Goal: Task Accomplishment & Management: Complete application form

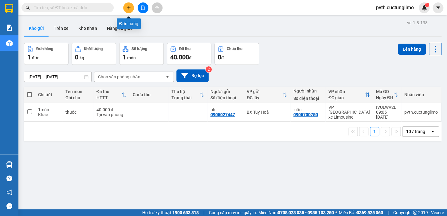
click at [128, 6] on icon "plus" at bounding box center [128, 7] width 0 height 3
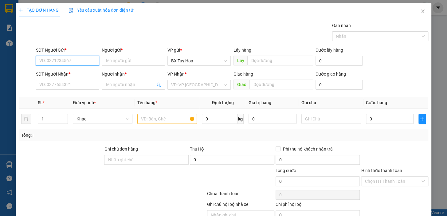
click at [89, 61] on input "SĐT Người Gửi *" at bounding box center [67, 61] width 63 height 10
type input "0387087034"
click at [131, 64] on input "Người gửi *" at bounding box center [133, 61] width 63 height 10
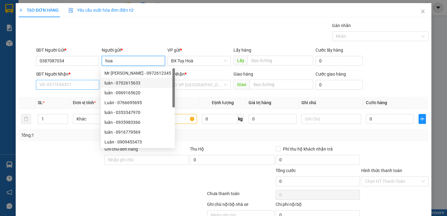
type input "hoa"
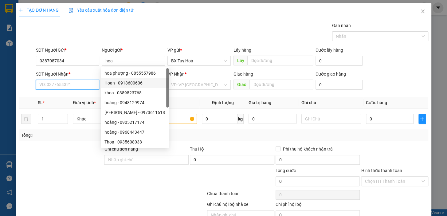
click at [81, 86] on input "SĐT Người Nhận *" at bounding box center [67, 85] width 63 height 10
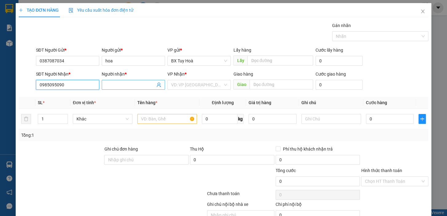
type input "0985095090"
click at [142, 84] on input "Người nhận *" at bounding box center [130, 84] width 50 height 7
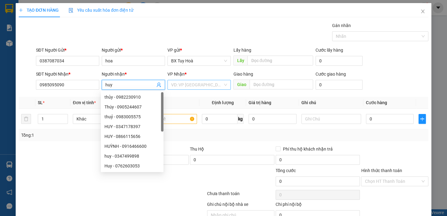
type input "huy"
click at [204, 83] on input "search" at bounding box center [197, 84] width 52 height 9
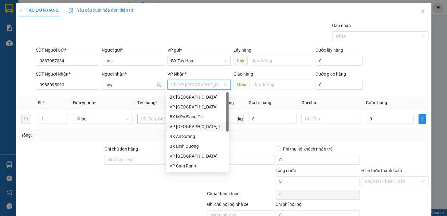
click at [209, 127] on div "VP [GEOGRAPHIC_DATA] xe Limousine" at bounding box center [197, 126] width 55 height 7
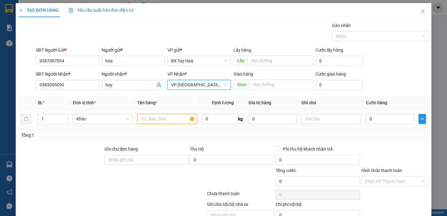
click at [153, 119] on input "text" at bounding box center [167, 119] width 60 height 10
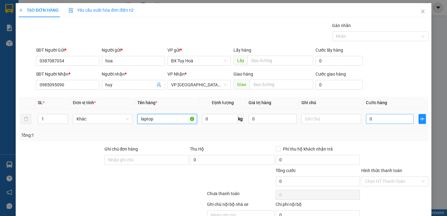
type input "laptop"
click at [396, 120] on input "0" at bounding box center [390, 119] width 48 height 10
type input "1"
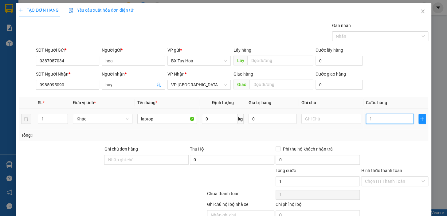
type input "10"
type input "100"
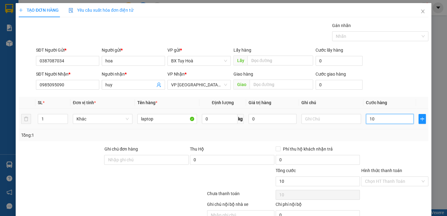
type input "100"
type input "1.000"
type input "10.000"
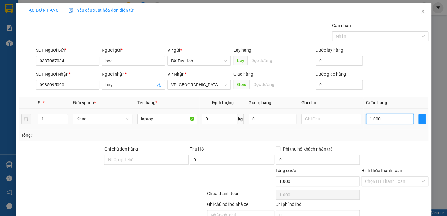
type input "10.000"
type input "100.000"
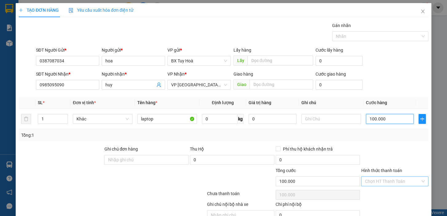
type input "100.000"
click at [392, 179] on input "Hình thức thanh toán" at bounding box center [393, 181] width 56 height 9
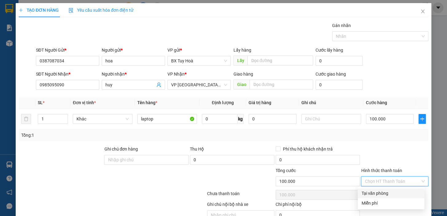
click at [387, 192] on div "Tại văn phòng" at bounding box center [390, 193] width 59 height 7
type input "0"
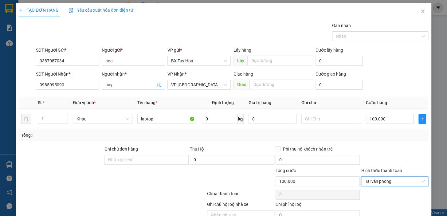
scroll to position [30, 0]
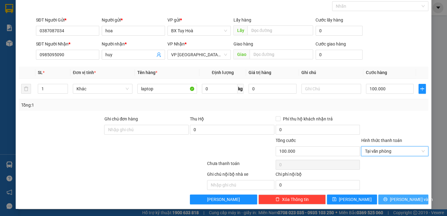
click at [393, 197] on button "[PERSON_NAME] và In" at bounding box center [403, 199] width 50 height 10
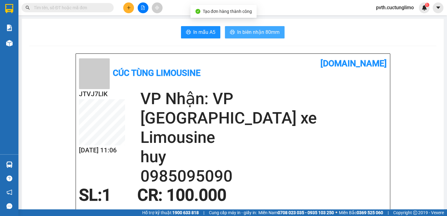
click at [256, 33] on span "In biên nhận 80mm" at bounding box center [258, 32] width 42 height 8
click at [247, 35] on span "In biên nhận 80mm" at bounding box center [258, 32] width 42 height 8
